Goal: Communication & Community: Answer question/provide support

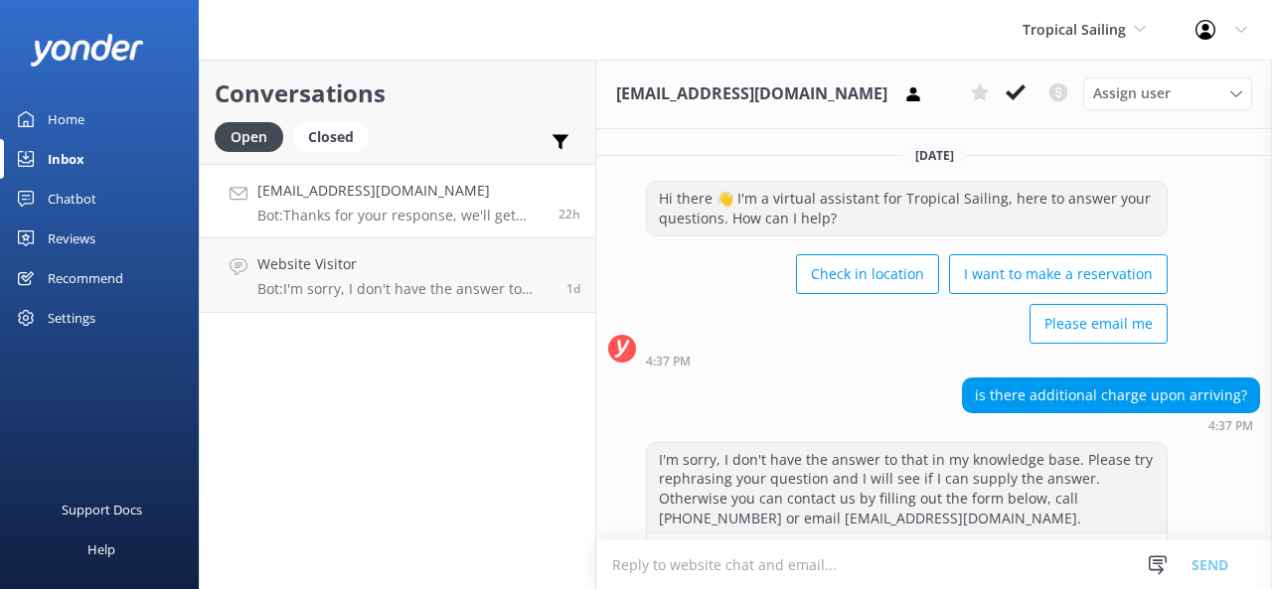
scroll to position [325, 0]
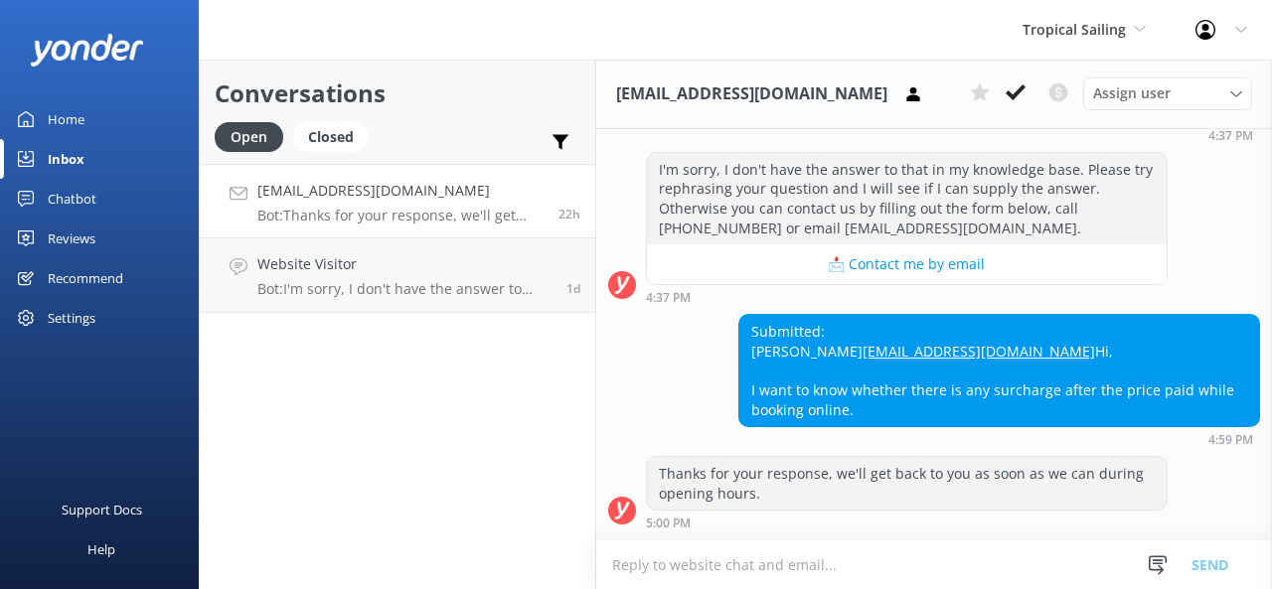
click at [67, 150] on div "Inbox" at bounding box center [66, 159] width 37 height 40
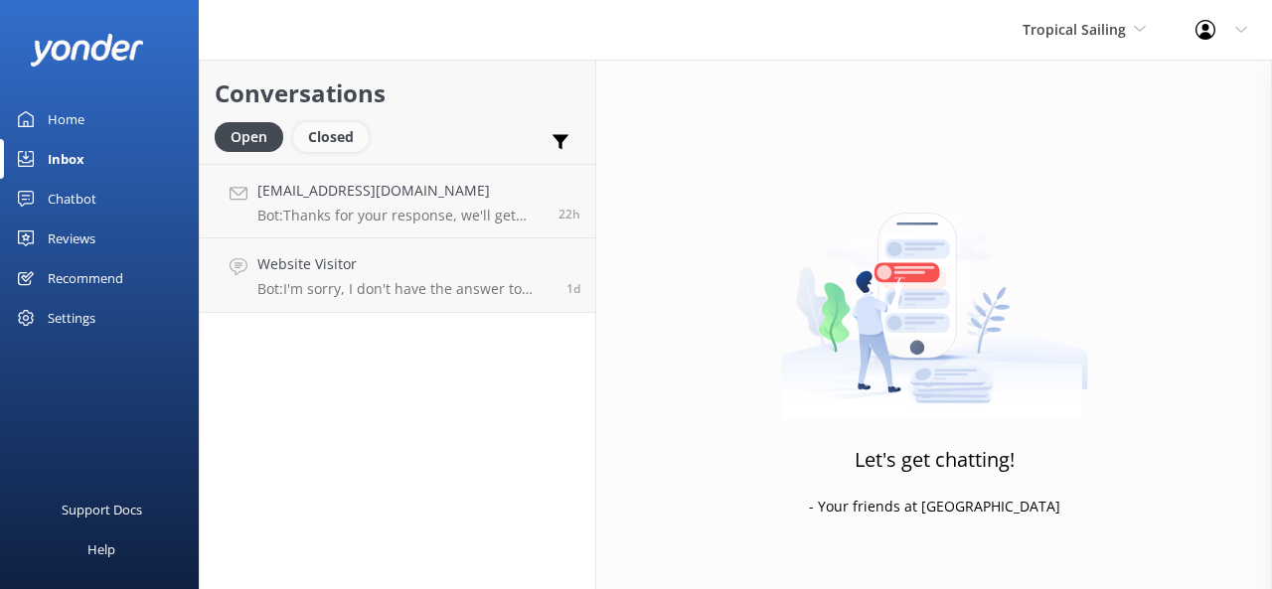
click at [324, 138] on div "Closed" at bounding box center [330, 137] width 75 height 30
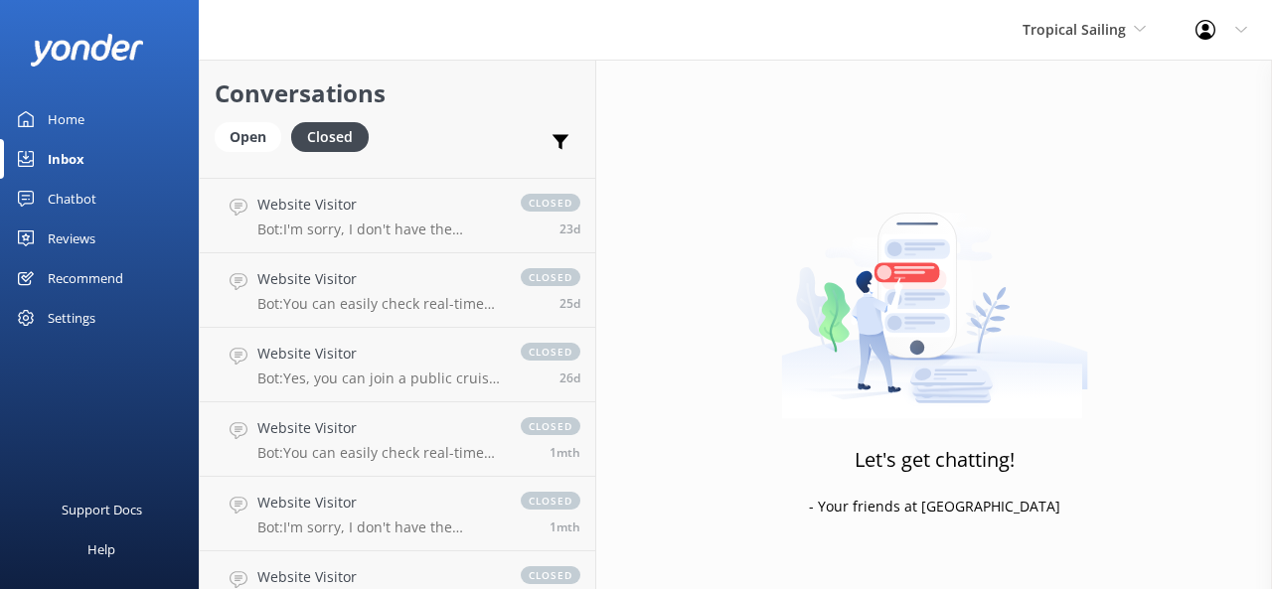
scroll to position [1143, 0]
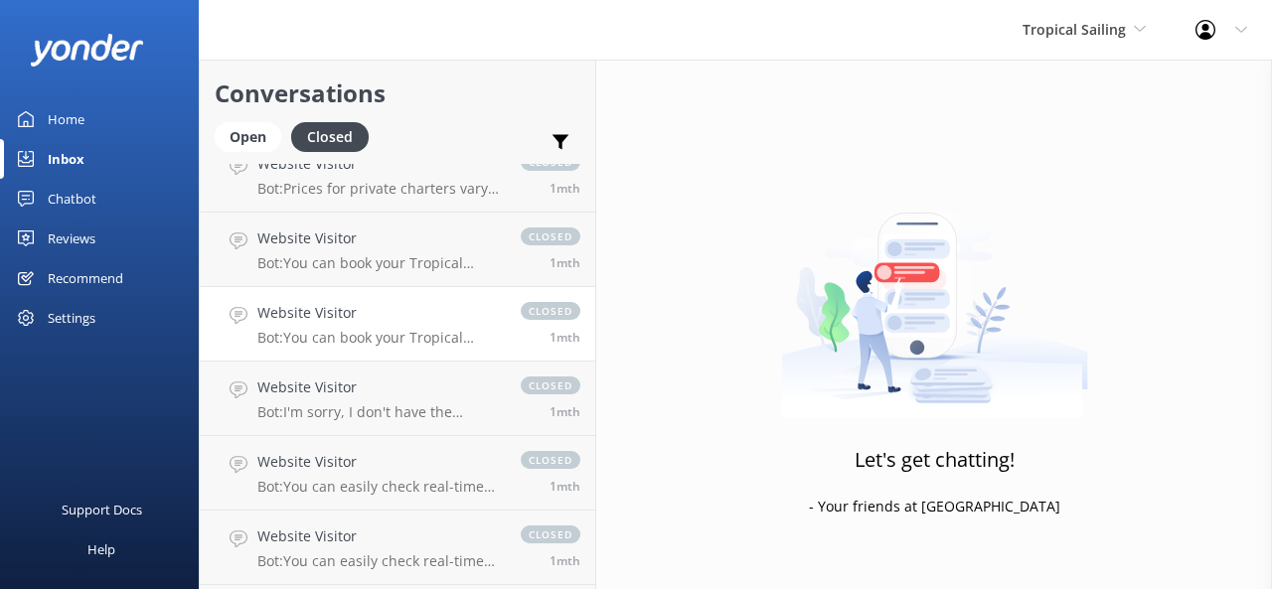
click at [355, 333] on p "Bot: You can book your Tropical Sailing adventure online by visiting our websit…" at bounding box center [378, 338] width 243 height 18
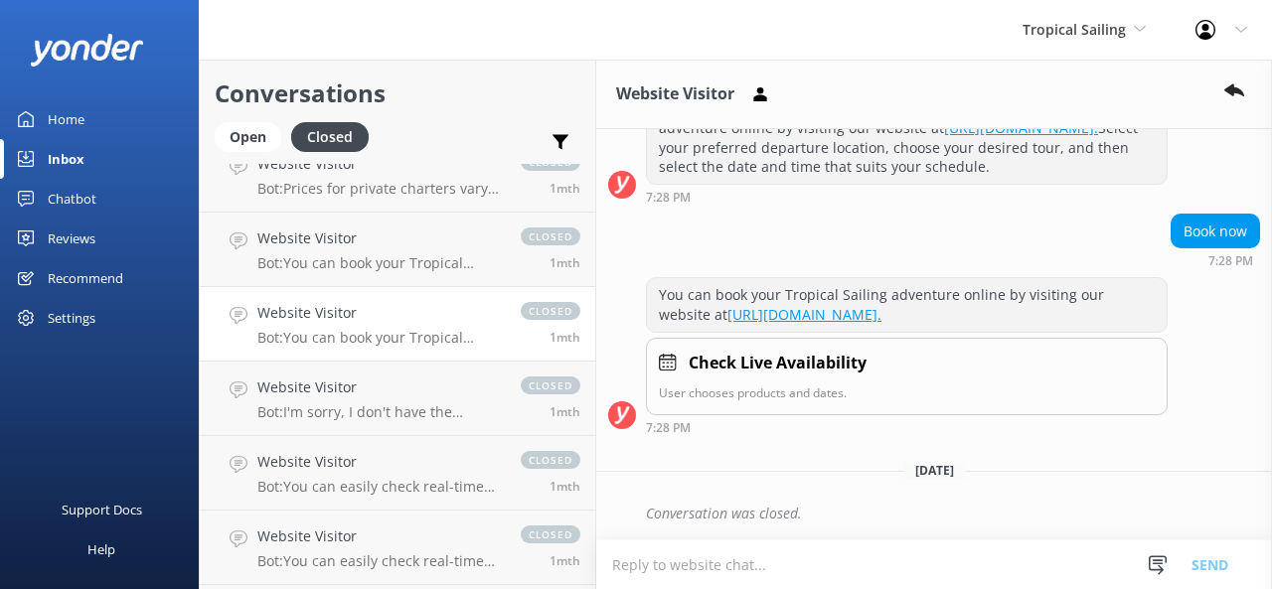
scroll to position [629, 0]
